Goal: Task Accomplishment & Management: Use online tool/utility

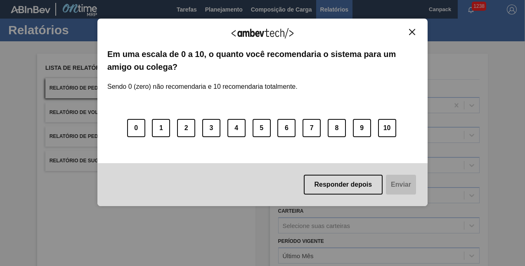
click at [409, 31] on img "Close" at bounding box center [412, 32] width 6 height 6
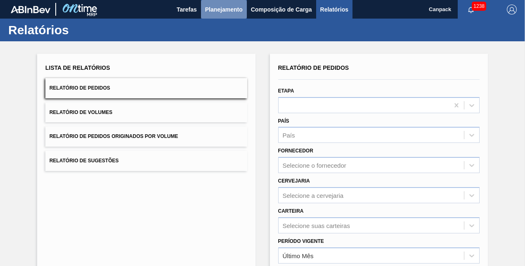
click at [239, 8] on span "Planejamento" at bounding box center [224, 10] width 38 height 10
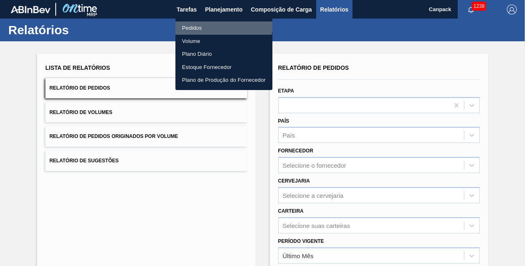
click at [197, 22] on li "Pedidos" at bounding box center [223, 27] width 97 height 13
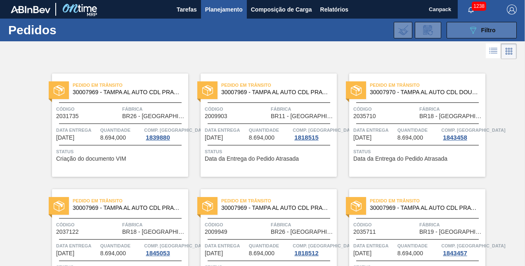
click at [472, 32] on icon at bounding box center [473, 30] width 6 height 7
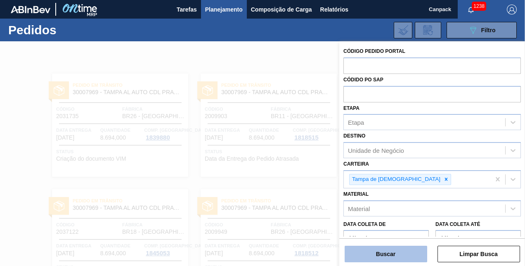
click at [385, 251] on button "Buscar" at bounding box center [386, 254] width 83 height 17
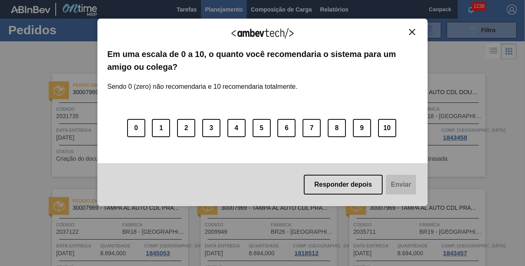
click at [411, 35] on img "Close" at bounding box center [412, 32] width 6 height 6
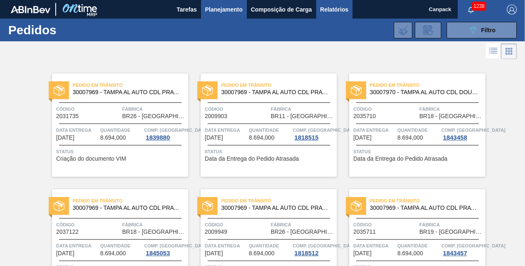
click at [348, 14] on button "Relatórios" at bounding box center [334, 9] width 36 height 19
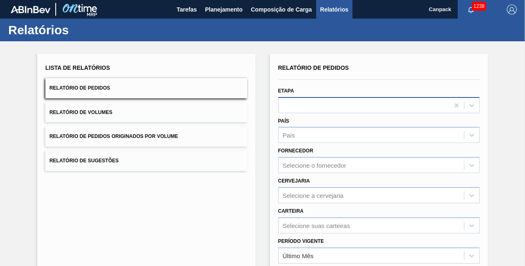
scroll to position [116, 0]
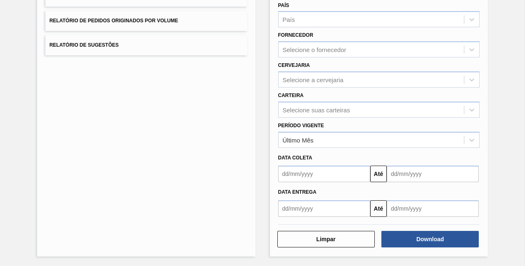
click at [319, 176] on input "text" at bounding box center [324, 173] width 92 height 17
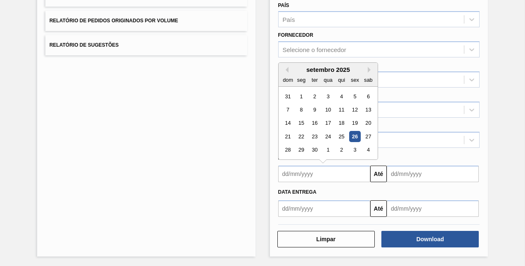
click at [353, 138] on div "26" at bounding box center [354, 136] width 11 height 11
type input "26/09/2025"
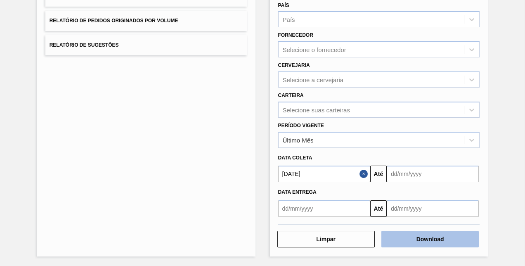
click at [412, 238] on button "Download" at bounding box center [429, 239] width 97 height 17
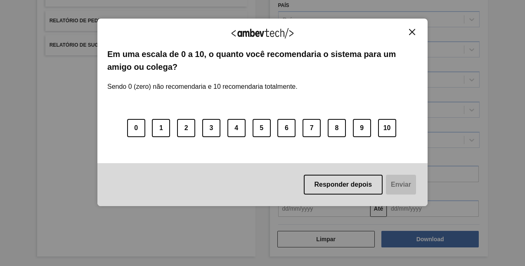
scroll to position [0, 0]
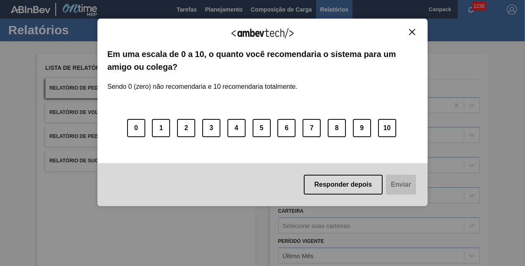
click at [410, 34] on img "Close" at bounding box center [412, 32] width 6 height 6
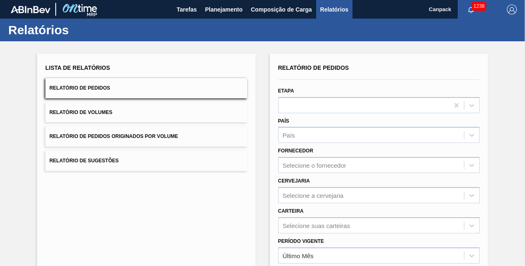
scroll to position [116, 0]
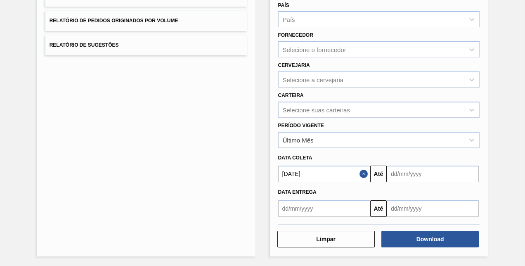
click at [322, 175] on input "26/09/2025" at bounding box center [324, 173] width 92 height 17
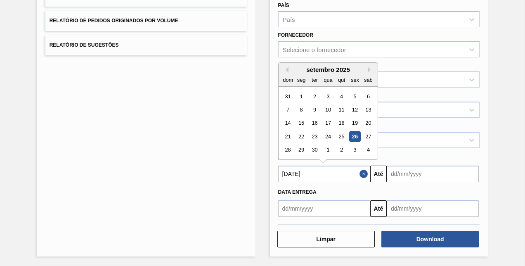
click at [356, 140] on div "26" at bounding box center [354, 136] width 11 height 11
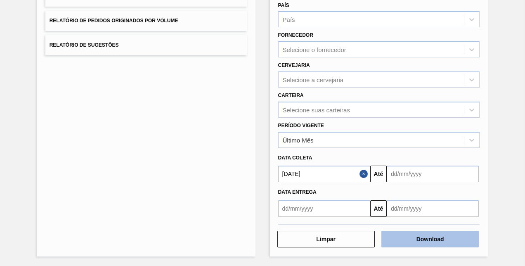
click at [402, 236] on button "Download" at bounding box center [429, 239] width 97 height 17
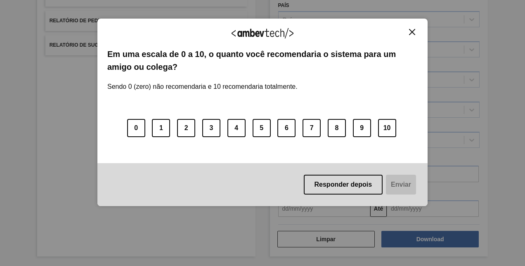
click at [411, 26] on div "Agradecemos seu feedback! Em uma escala de 0 a 10, o quanto você recomendaria o…" at bounding box center [262, 112] width 330 height 187
click at [411, 31] on img "Close" at bounding box center [412, 32] width 6 height 6
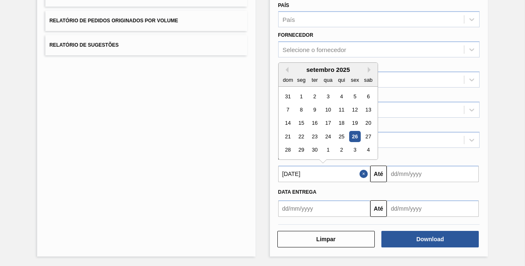
click at [326, 178] on input "26/09/2025" at bounding box center [324, 173] width 92 height 17
click at [352, 135] on div "26" at bounding box center [354, 136] width 11 height 11
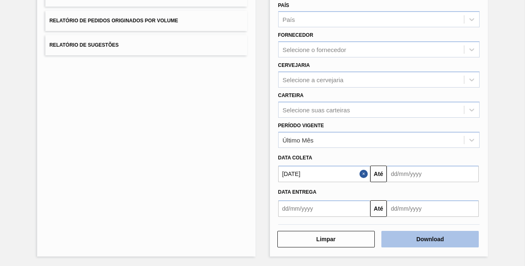
click at [415, 234] on button "Download" at bounding box center [429, 239] width 97 height 17
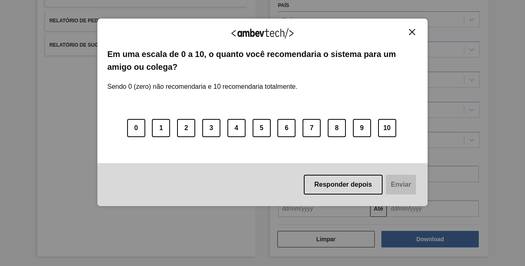
scroll to position [0, 0]
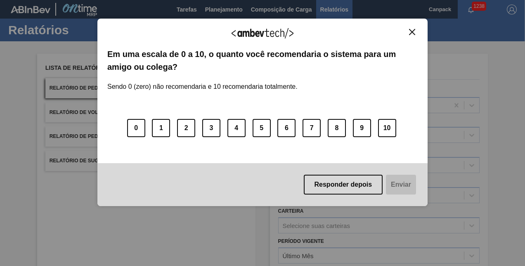
click at [410, 32] on img "Close" at bounding box center [412, 32] width 6 height 6
click at [409, 32] on img "Close" at bounding box center [412, 32] width 6 height 6
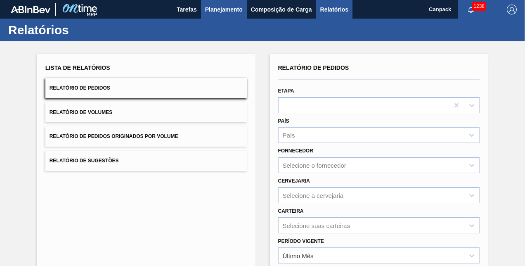
click at [210, 13] on span "Planejamento" at bounding box center [224, 10] width 38 height 10
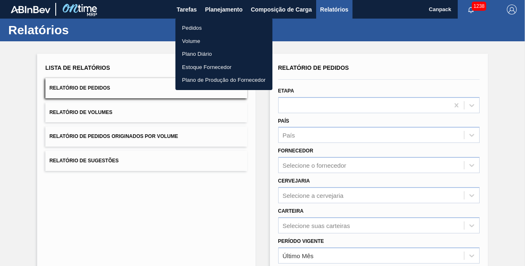
click at [208, 26] on li "Pedidos" at bounding box center [223, 27] width 97 height 13
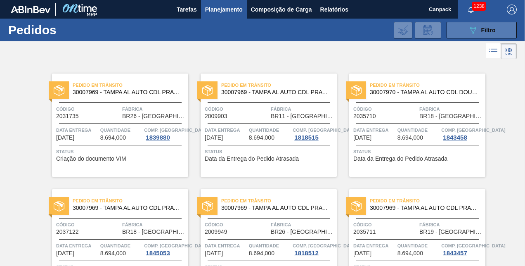
click at [470, 37] on button "089F7B8B-B2A5-4AFE-B5C0-19BA573D28AC Filtro" at bounding box center [482, 30] width 70 height 17
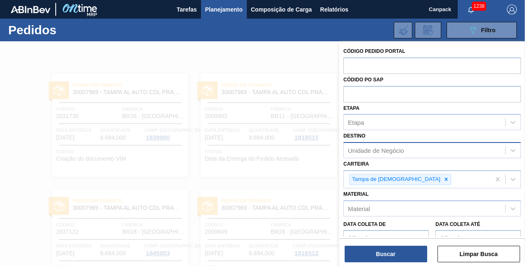
click at [382, 149] on div "Unidade de Negócio" at bounding box center [376, 150] width 56 height 7
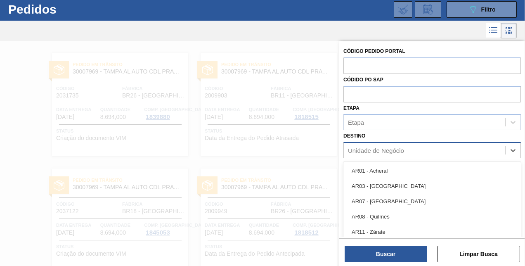
scroll to position [22, 0]
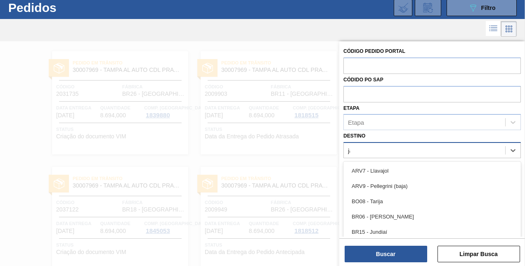
type input "jac"
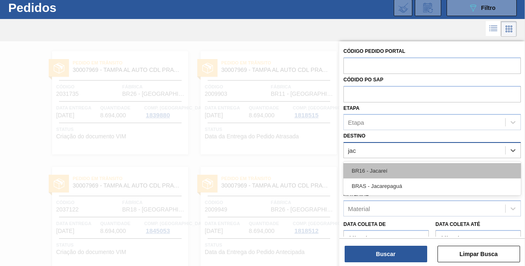
click at [393, 168] on div "BR16 - Jacareí" at bounding box center [431, 170] width 177 height 15
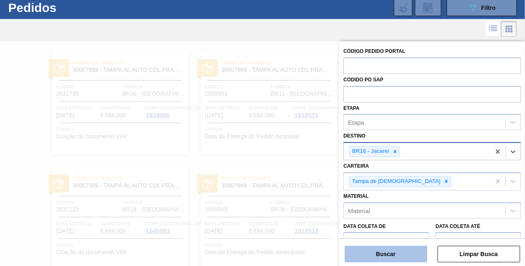
click at [395, 255] on button "Buscar" at bounding box center [386, 254] width 83 height 17
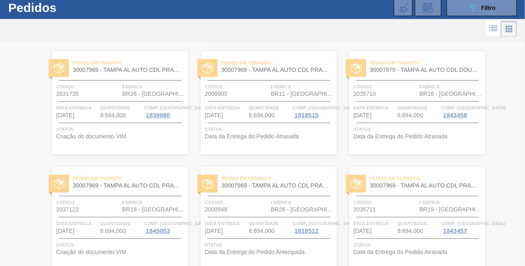
scroll to position [0, 0]
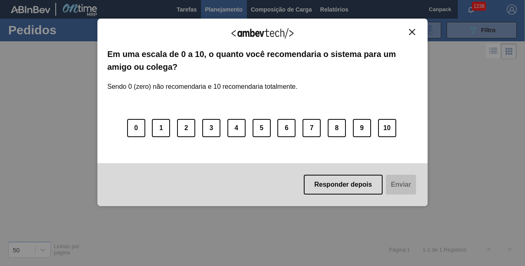
click at [409, 29] on img "Close" at bounding box center [412, 32] width 6 height 6
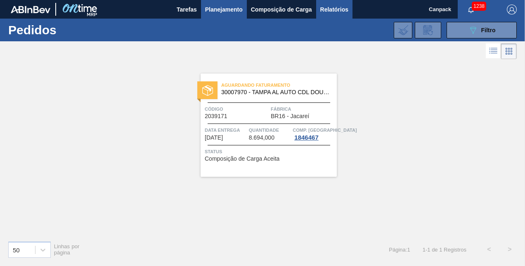
click at [343, 7] on span "Relatórios" at bounding box center [334, 10] width 28 height 10
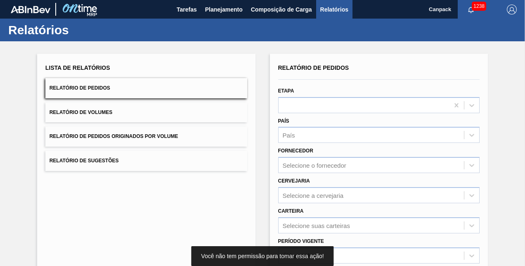
scroll to position [116, 0]
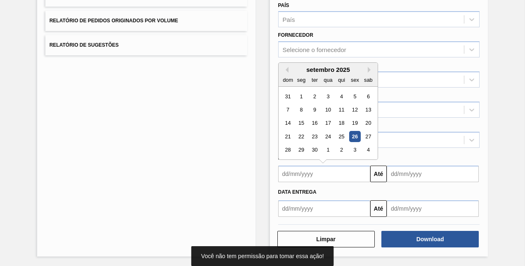
click at [321, 177] on input "text" at bounding box center [324, 173] width 92 height 17
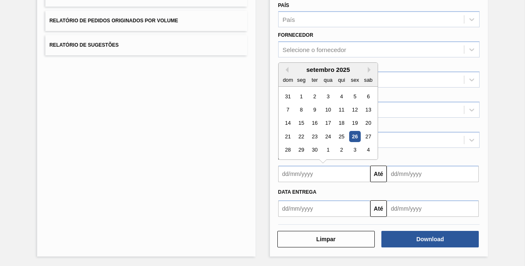
click at [352, 135] on div "26" at bounding box center [354, 136] width 11 height 11
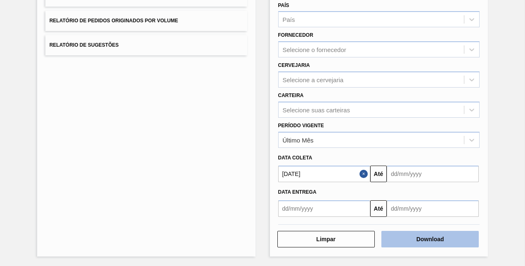
click at [406, 231] on button "Download" at bounding box center [429, 239] width 97 height 17
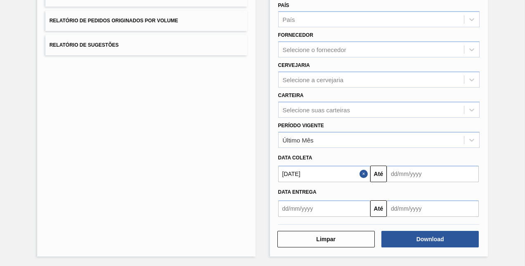
click at [325, 172] on input "26/09/2025" at bounding box center [324, 173] width 92 height 17
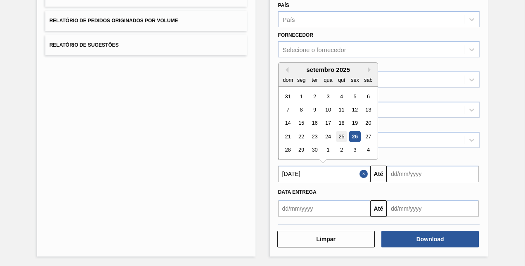
click at [340, 140] on div "25" at bounding box center [341, 136] width 11 height 11
type input "25/09/2025"
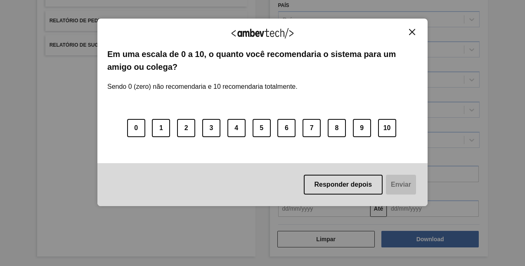
click at [407, 36] on div "Agradecemos seu feedback!" at bounding box center [262, 37] width 310 height 19
click at [410, 33] on img "Close" at bounding box center [412, 32] width 6 height 6
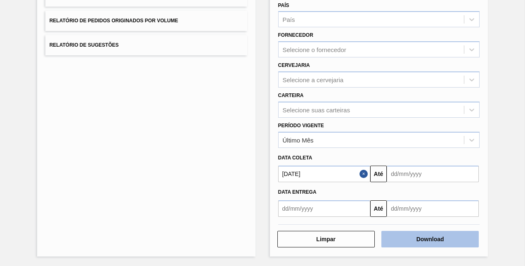
click at [429, 243] on button "Download" at bounding box center [429, 239] width 97 height 17
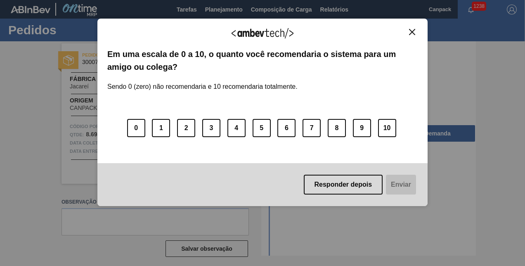
click at [410, 33] on img "Close" at bounding box center [412, 32] width 6 height 6
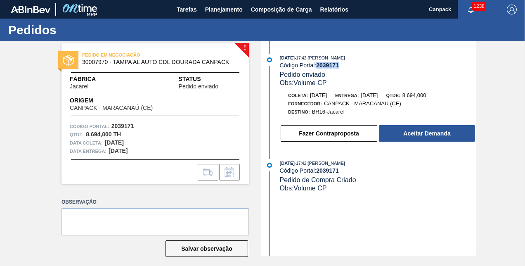
drag, startPoint x: 318, startPoint y: 66, endPoint x: 339, endPoint y: 66, distance: 21.0
click at [339, 66] on strong "2039171" at bounding box center [327, 65] width 23 height 7
copy strong "2039171"
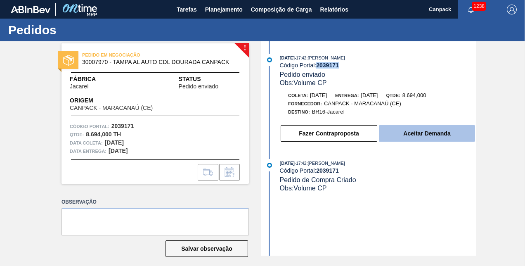
click at [426, 133] on button "Aceitar Demanda" at bounding box center [427, 133] width 96 height 17
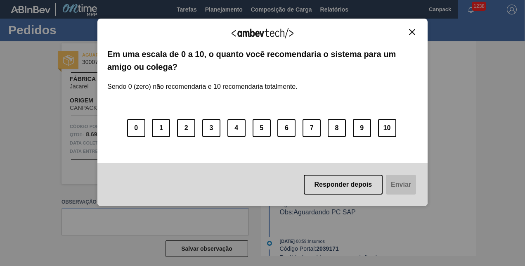
click at [413, 33] on img "Close" at bounding box center [412, 32] width 6 height 6
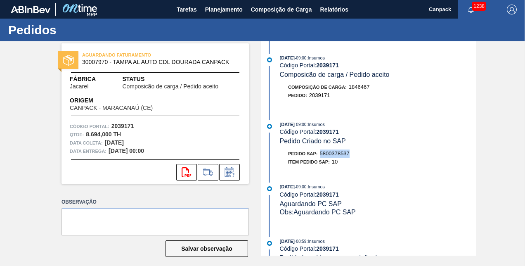
drag, startPoint x: 321, startPoint y: 154, endPoint x: 350, endPoint y: 154, distance: 29.3
click at [350, 154] on span "5800378537" at bounding box center [335, 153] width 30 height 6
copy span "5800378537"
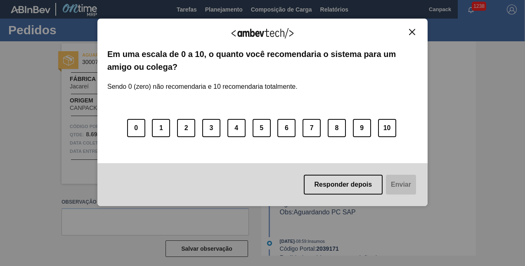
click at [410, 30] on img "Close" at bounding box center [412, 32] width 6 height 6
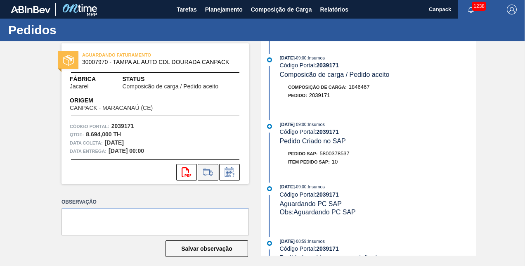
click at [209, 177] on icon at bounding box center [207, 172] width 13 height 10
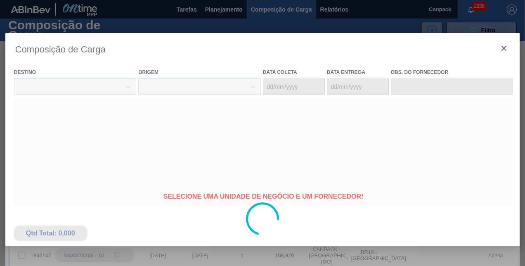
type coleta "[DATE]"
type entrega "[DATE]"
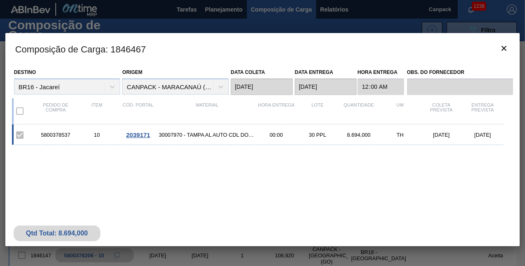
click at [19, 115] on label at bounding box center [19, 110] width 17 height 17
click at [19, 135] on label at bounding box center [19, 134] width 17 height 17
